Goal: Information Seeking & Learning: Learn about a topic

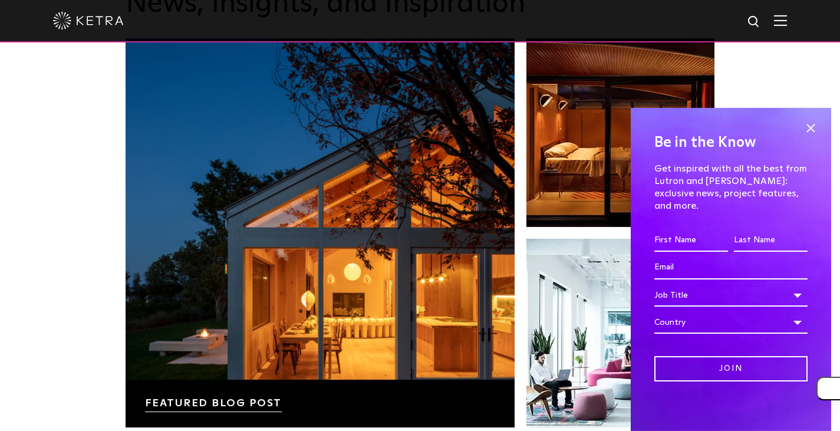
scroll to position [1877, 0]
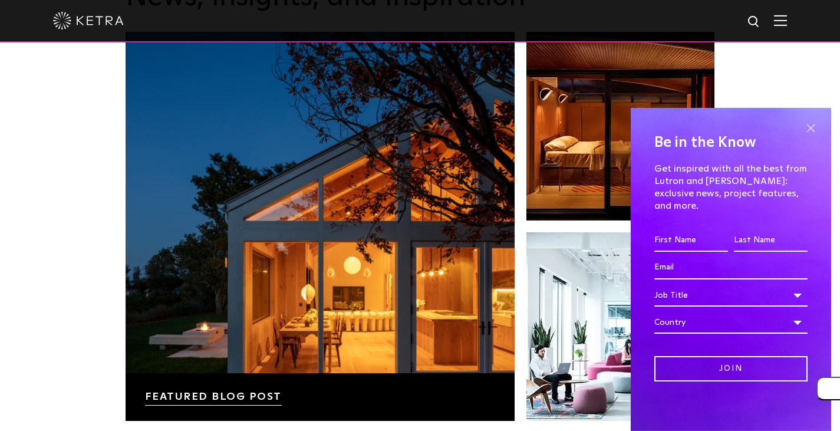
click at [809, 135] on span at bounding box center [811, 129] width 18 height 18
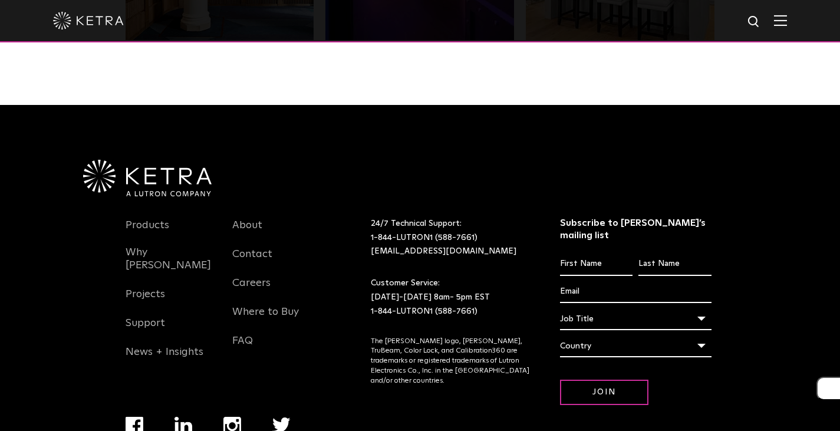
scroll to position [2459, 0]
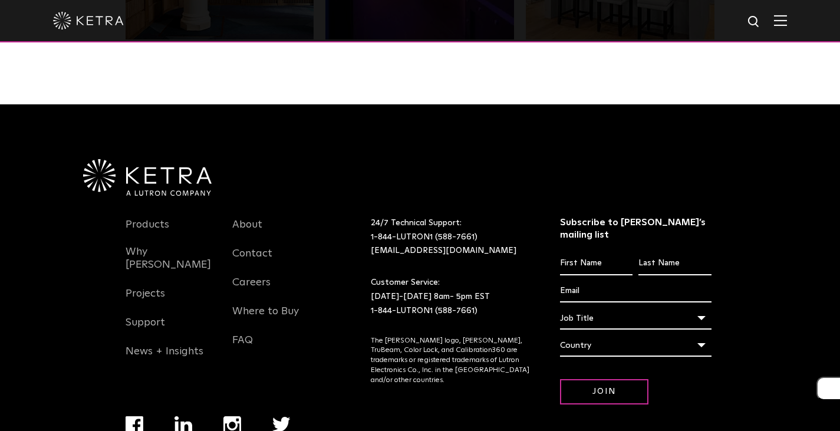
click at [711, 156] on div at bounding box center [420, 149] width 684 height 91
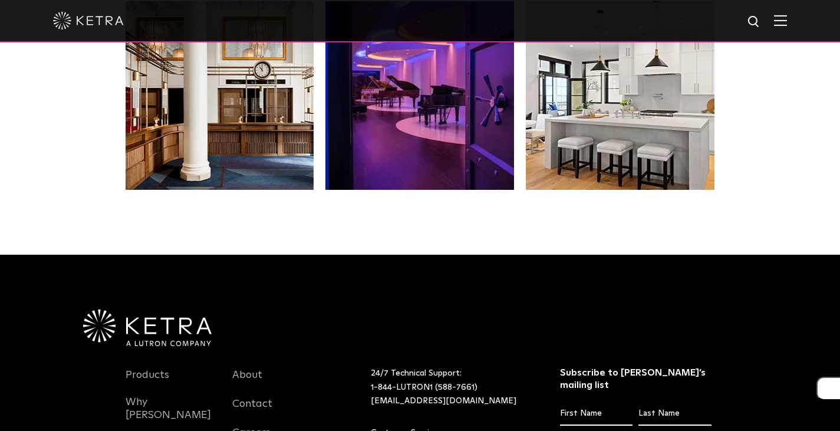
scroll to position [2306, 0]
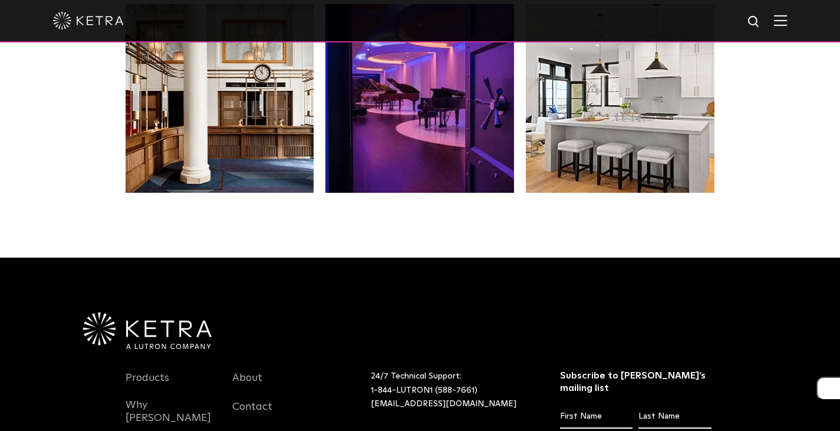
drag, startPoint x: 711, startPoint y: 156, endPoint x: 734, endPoint y: 106, distance: 55.1
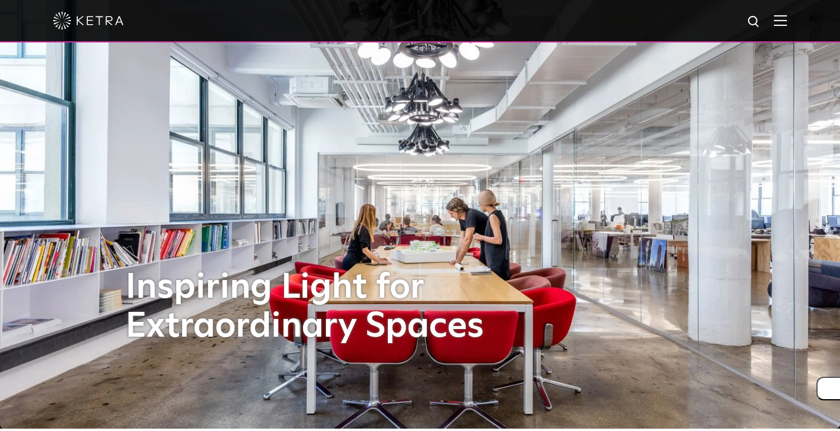
scroll to position [0, 0]
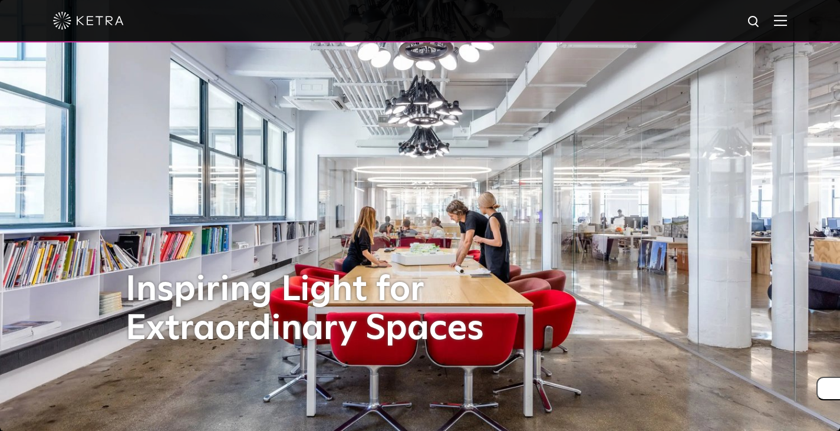
click at [787, 31] on div at bounding box center [420, 20] width 734 height 41
click at [787, 24] on img at bounding box center [780, 20] width 13 height 11
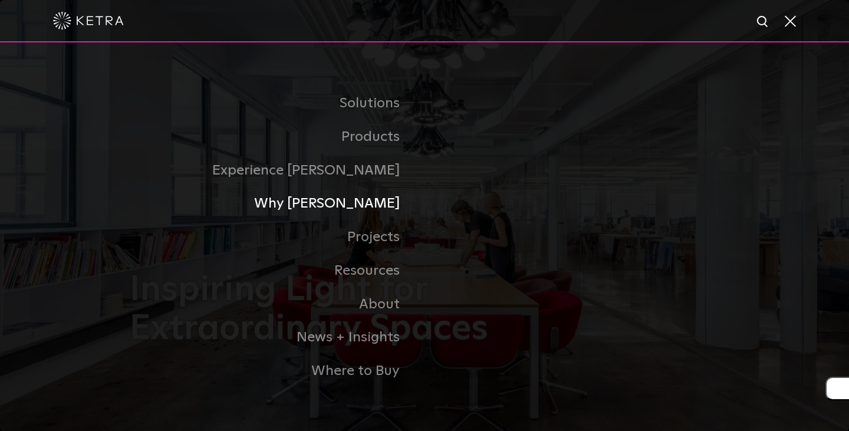
click at [387, 197] on link "Why [PERSON_NAME]" at bounding box center [277, 204] width 295 height 34
